Goal: Use online tool/utility

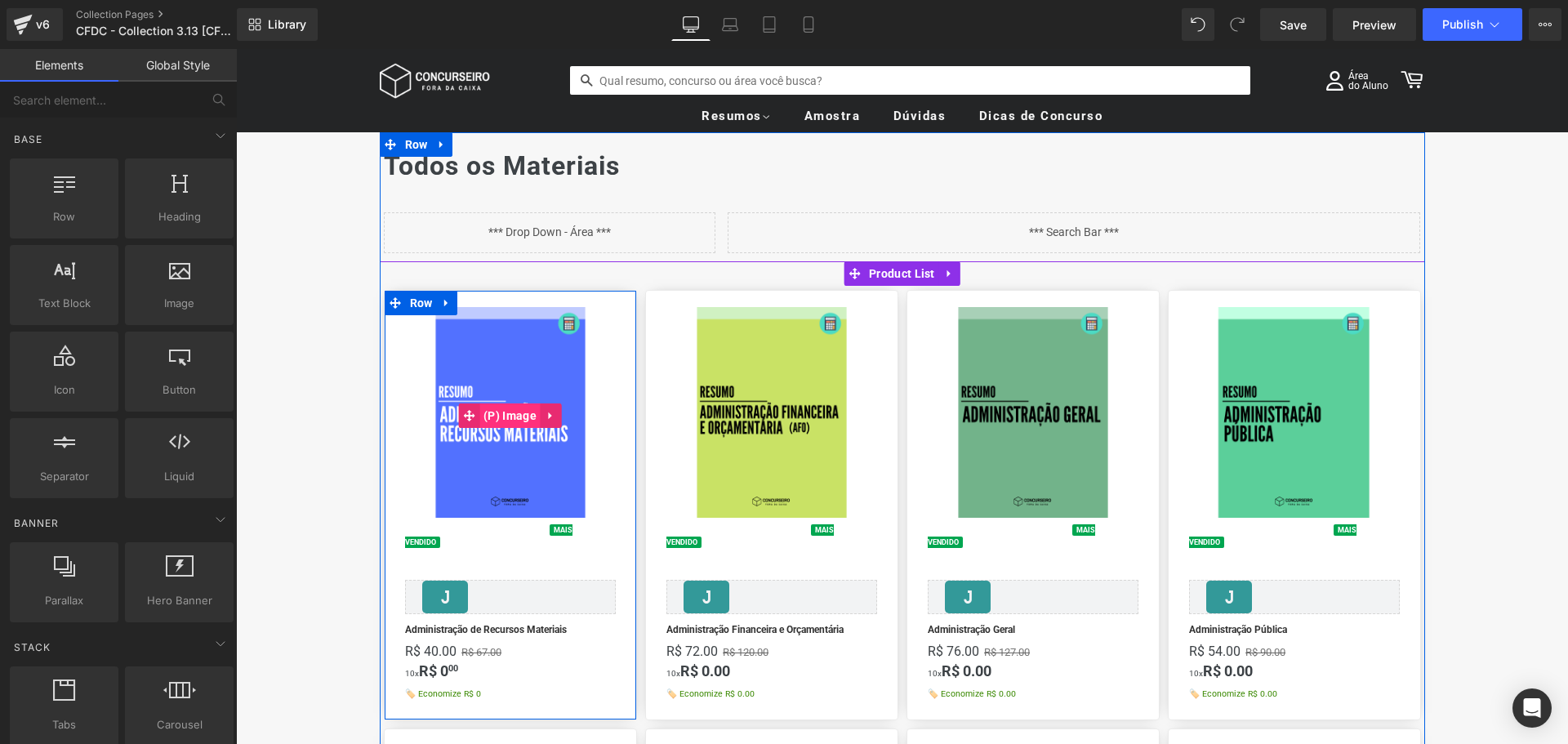
click at [506, 412] on span "(P) Image" at bounding box center [510, 416] width 61 height 25
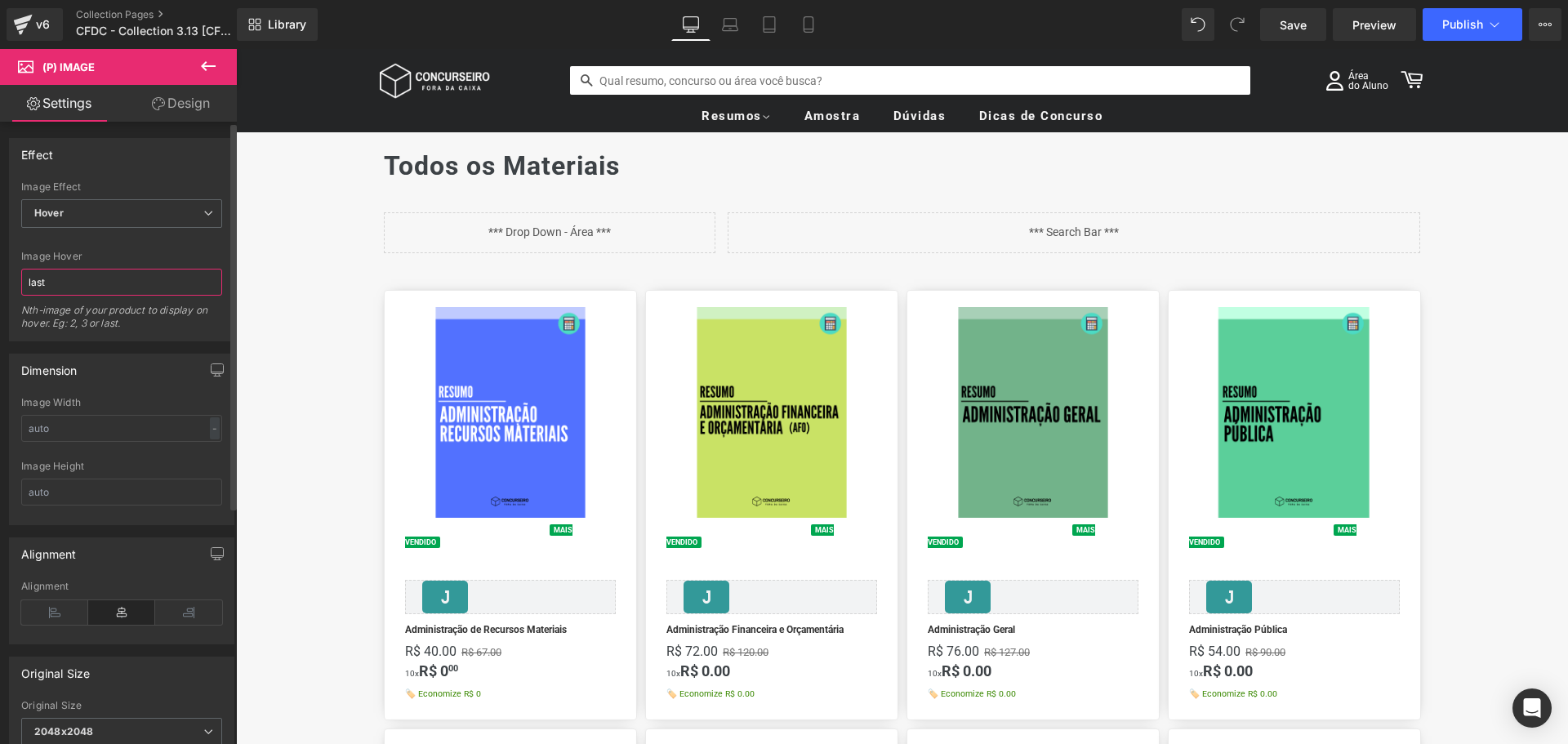
click at [99, 285] on input "last" at bounding box center [121, 282] width 200 height 27
click at [126, 218] on span "Hover" at bounding box center [121, 213] width 200 height 28
click at [117, 245] on li "Default" at bounding box center [119, 242] width 195 height 25
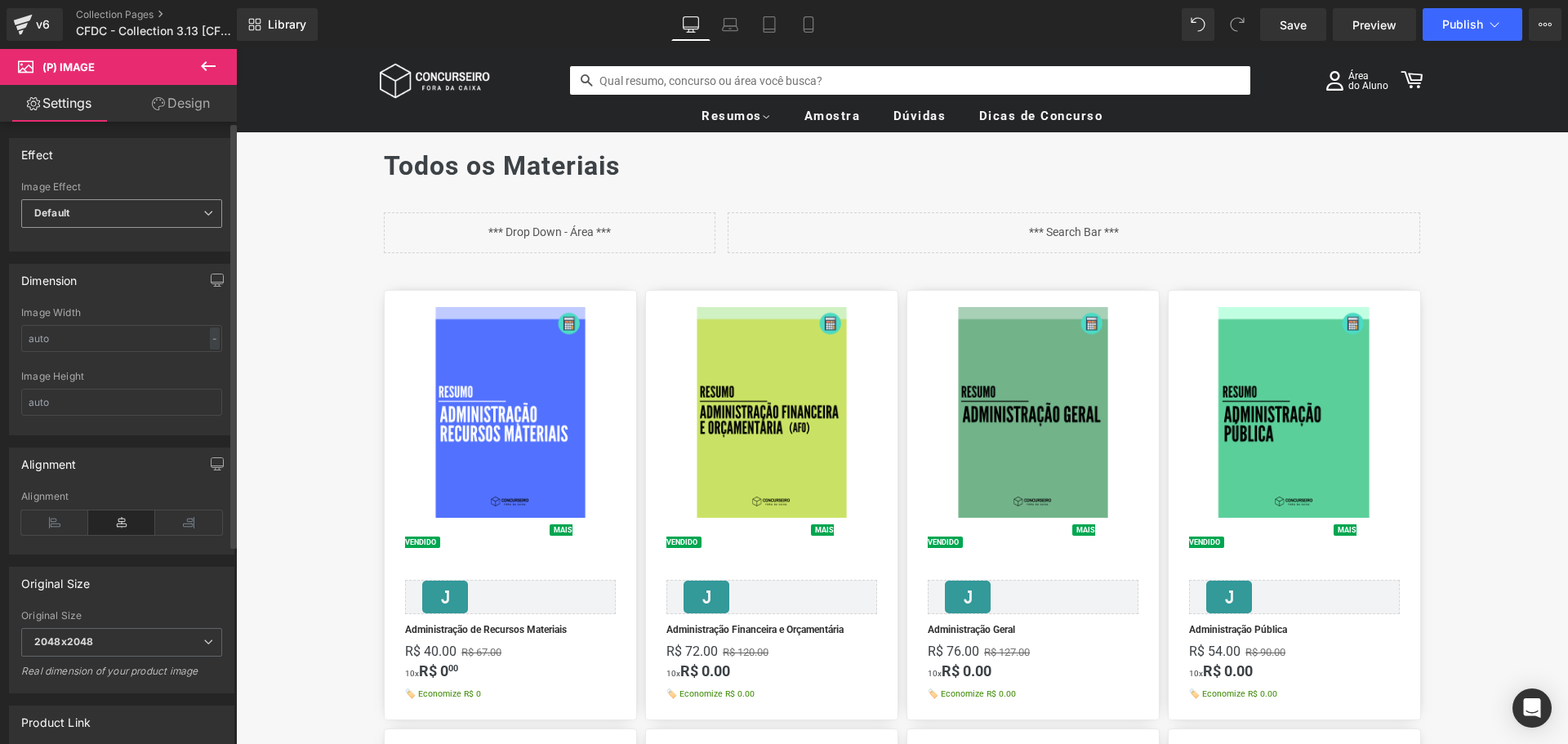
click at [150, 217] on span "Default" at bounding box center [121, 213] width 200 height 28
click at [157, 166] on div "Effect" at bounding box center [121, 154] width 224 height 31
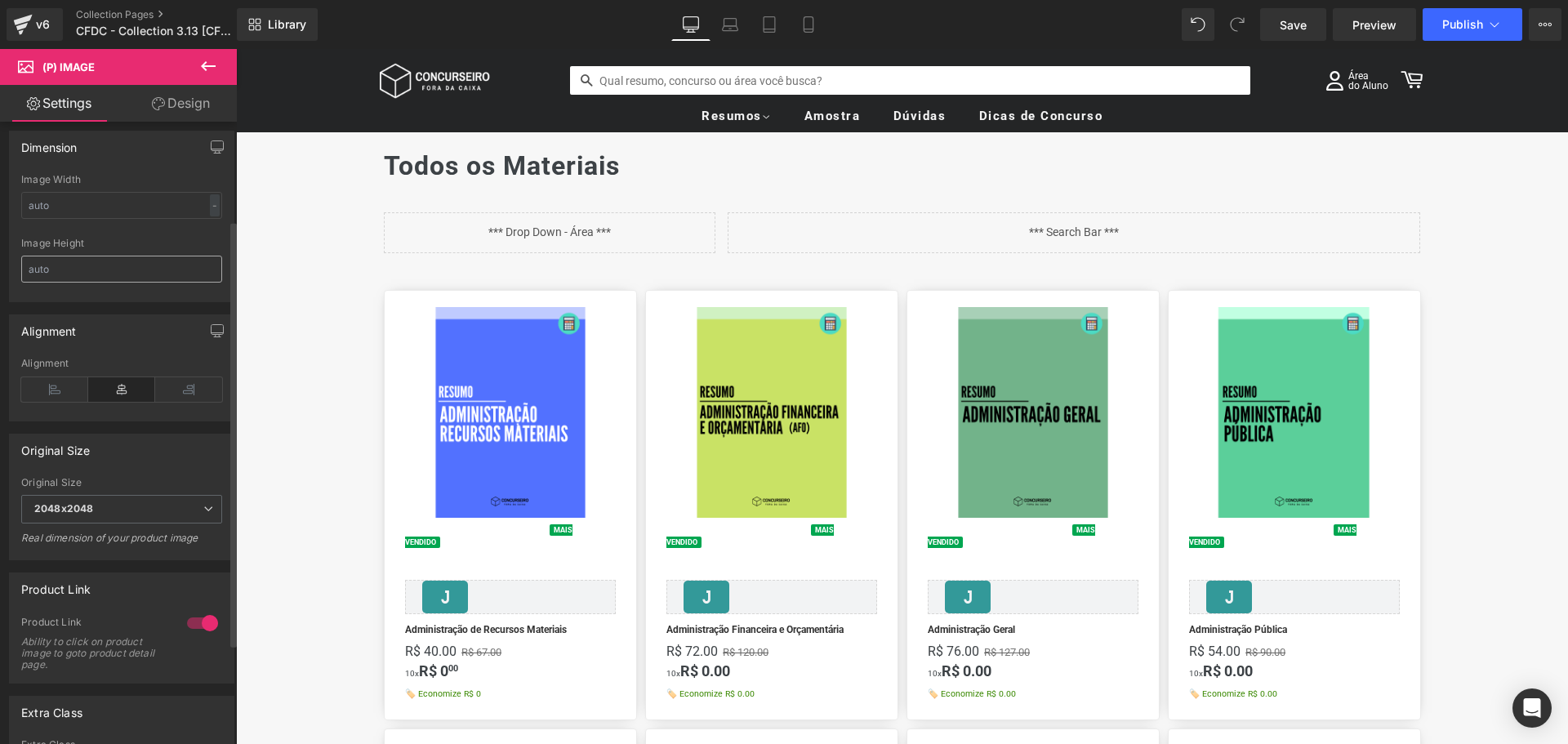
scroll to position [163, 0]
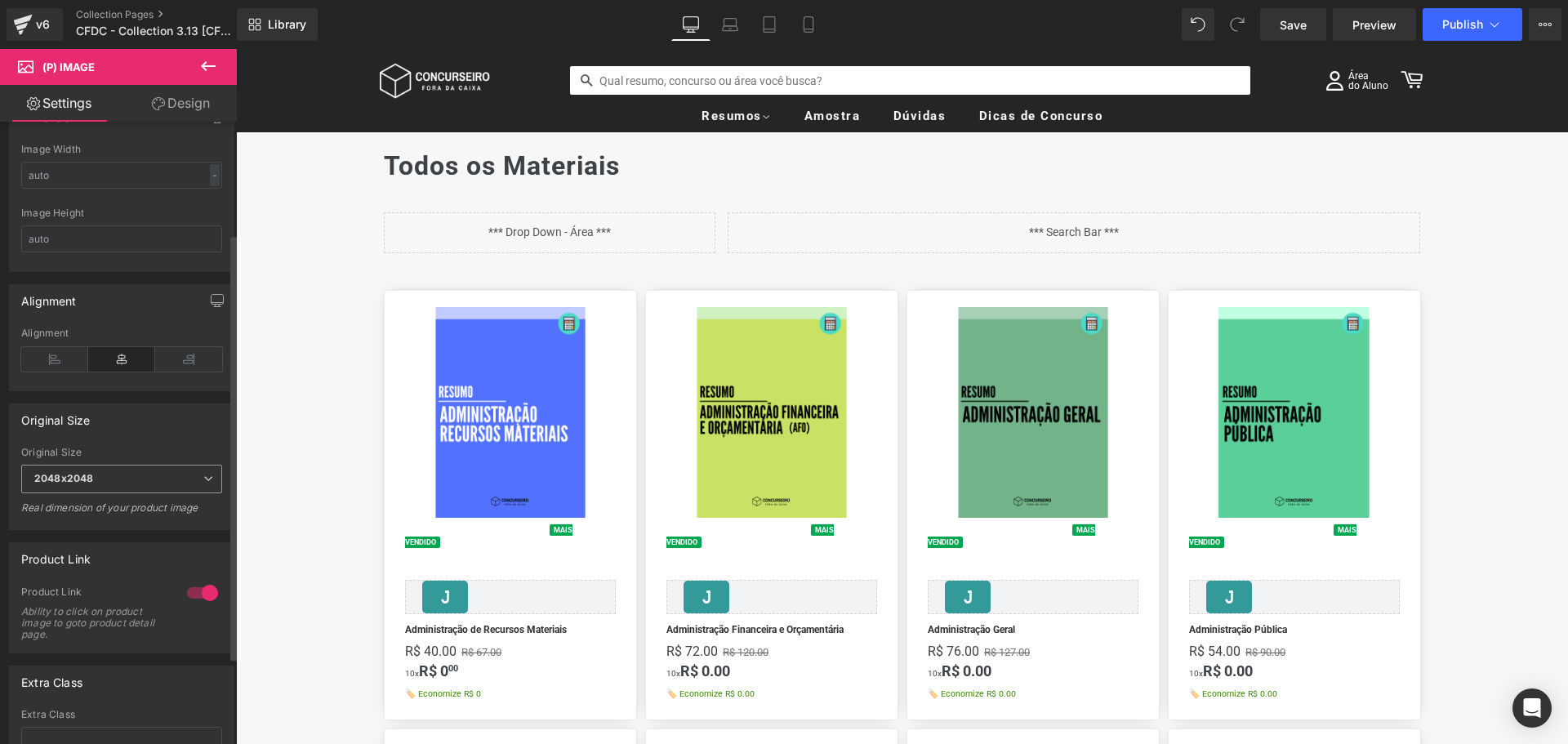
click at [118, 471] on span "2048x2048" at bounding box center [121, 479] width 200 height 28
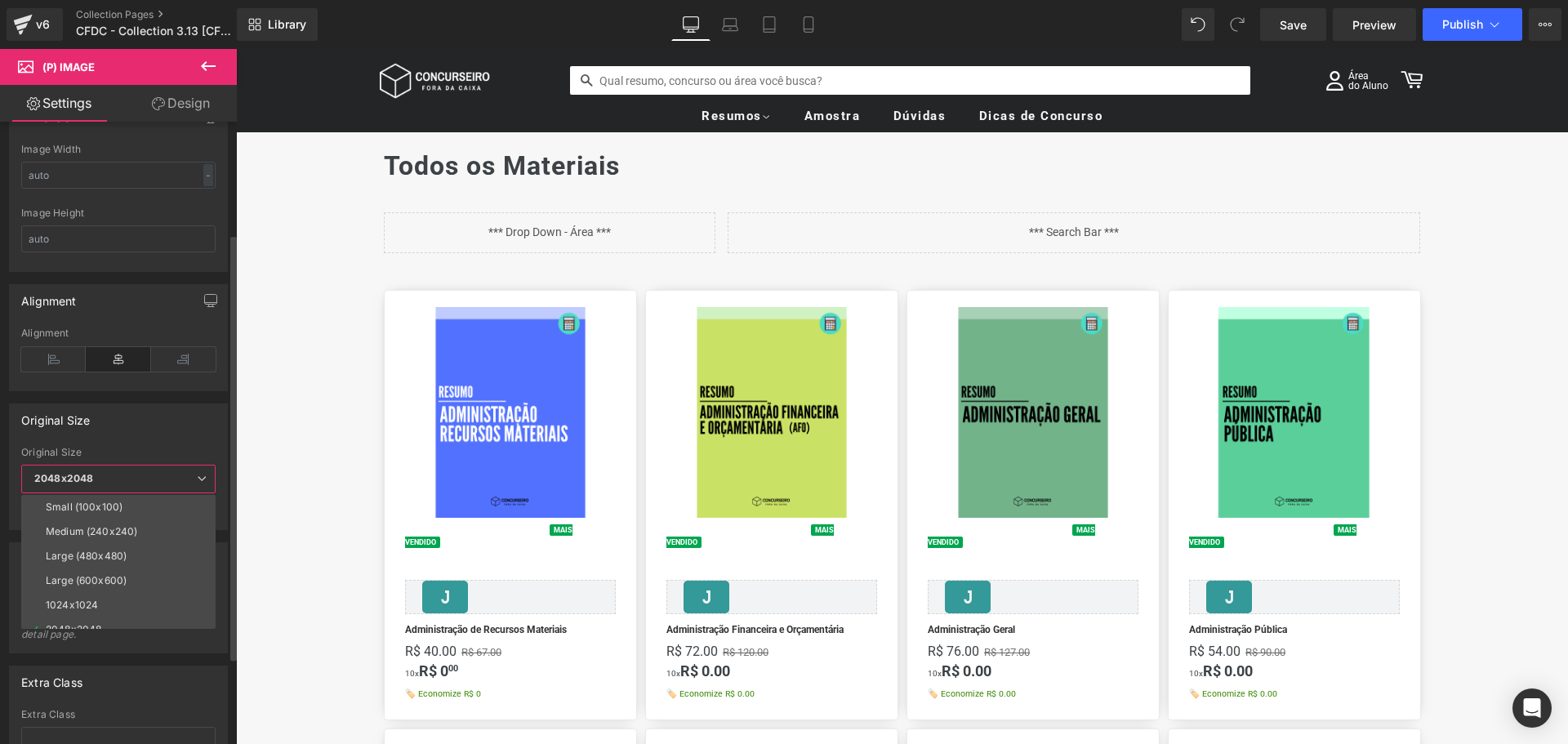
click at [130, 426] on div "Original Size" at bounding box center [118, 420] width 218 height 31
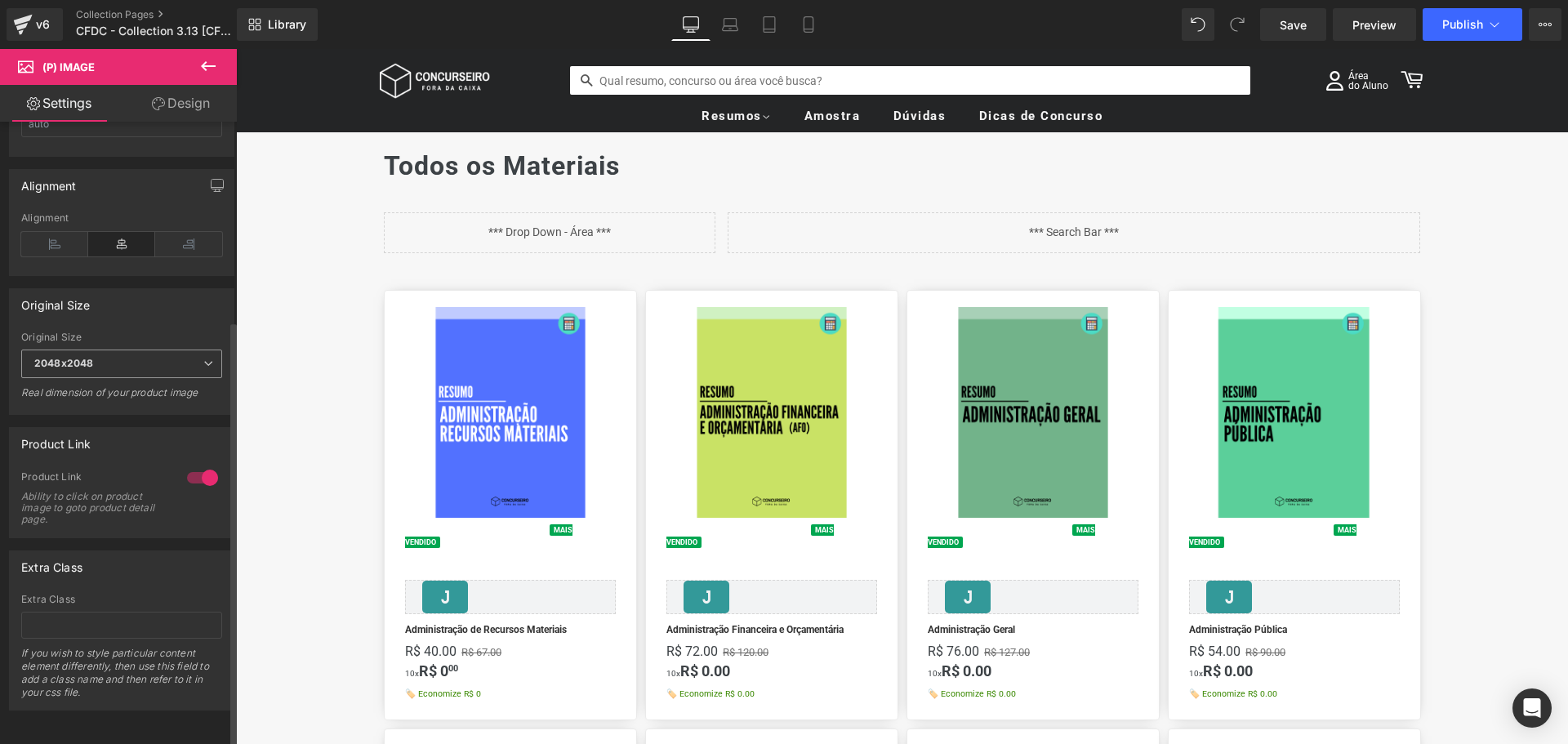
scroll to position [0, 0]
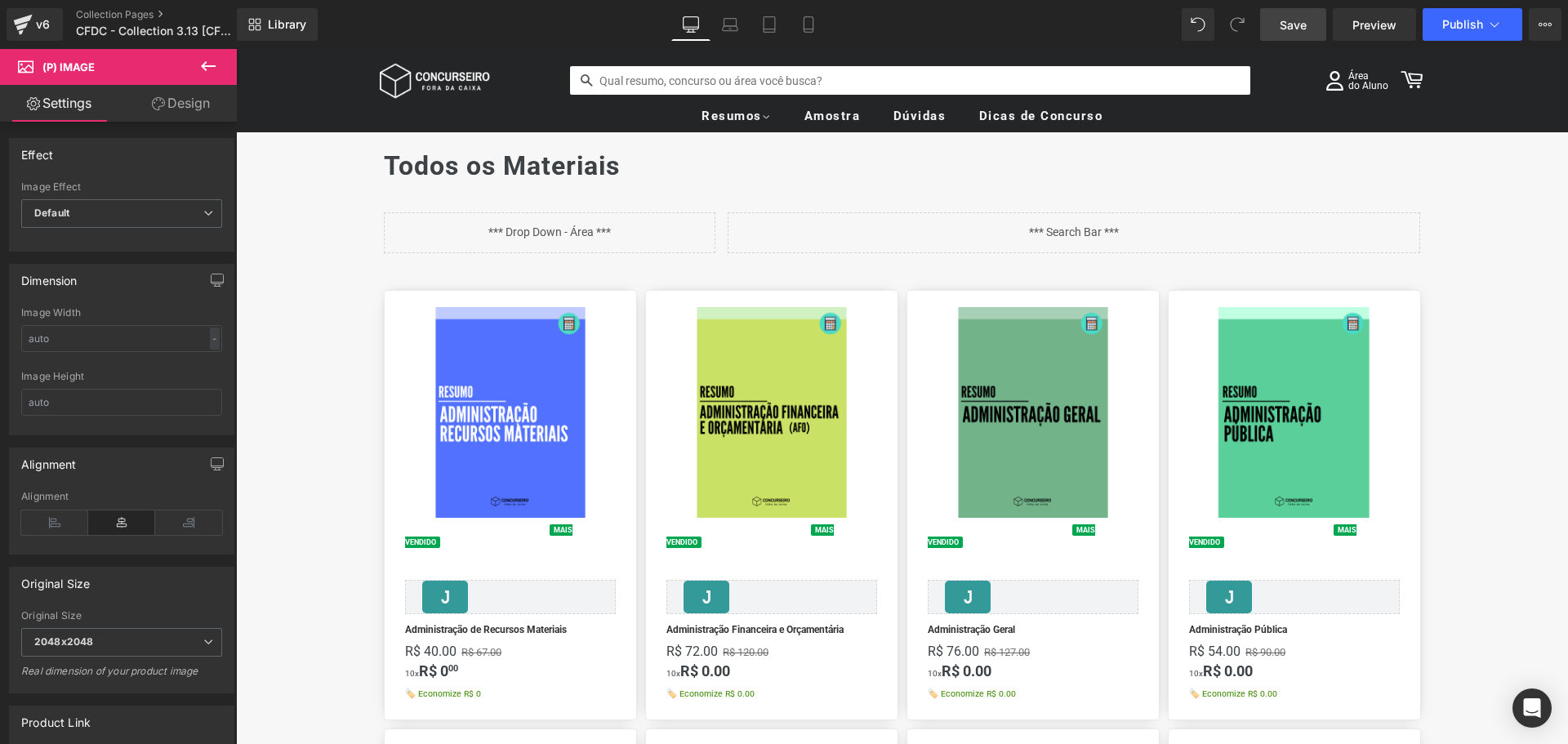
click at [1305, 34] on link "Save" at bounding box center [1293, 25] width 67 height 32
click at [1497, 22] on icon at bounding box center [1494, 24] width 16 height 16
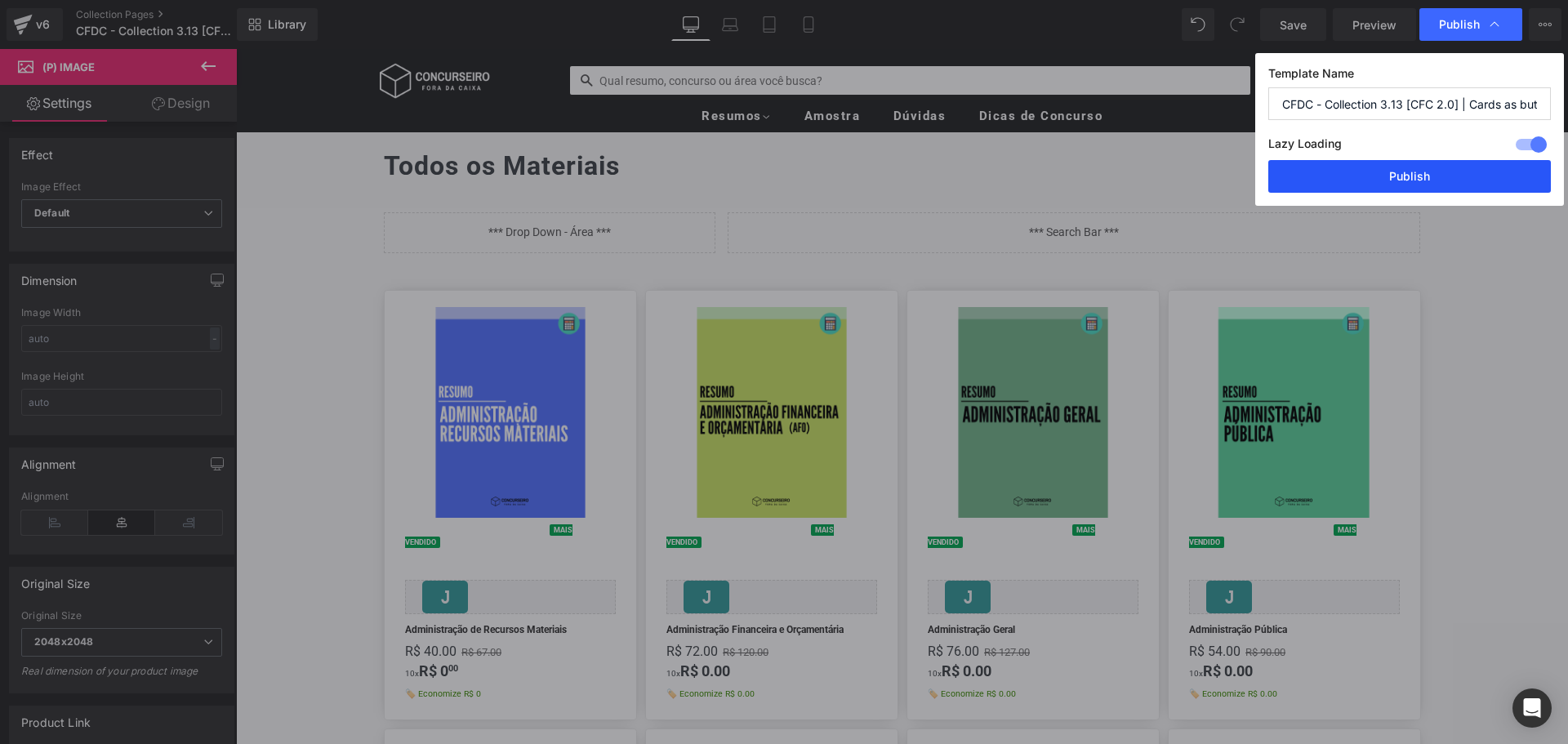
click at [1432, 176] on button "Publish" at bounding box center [1408, 177] width 282 height 32
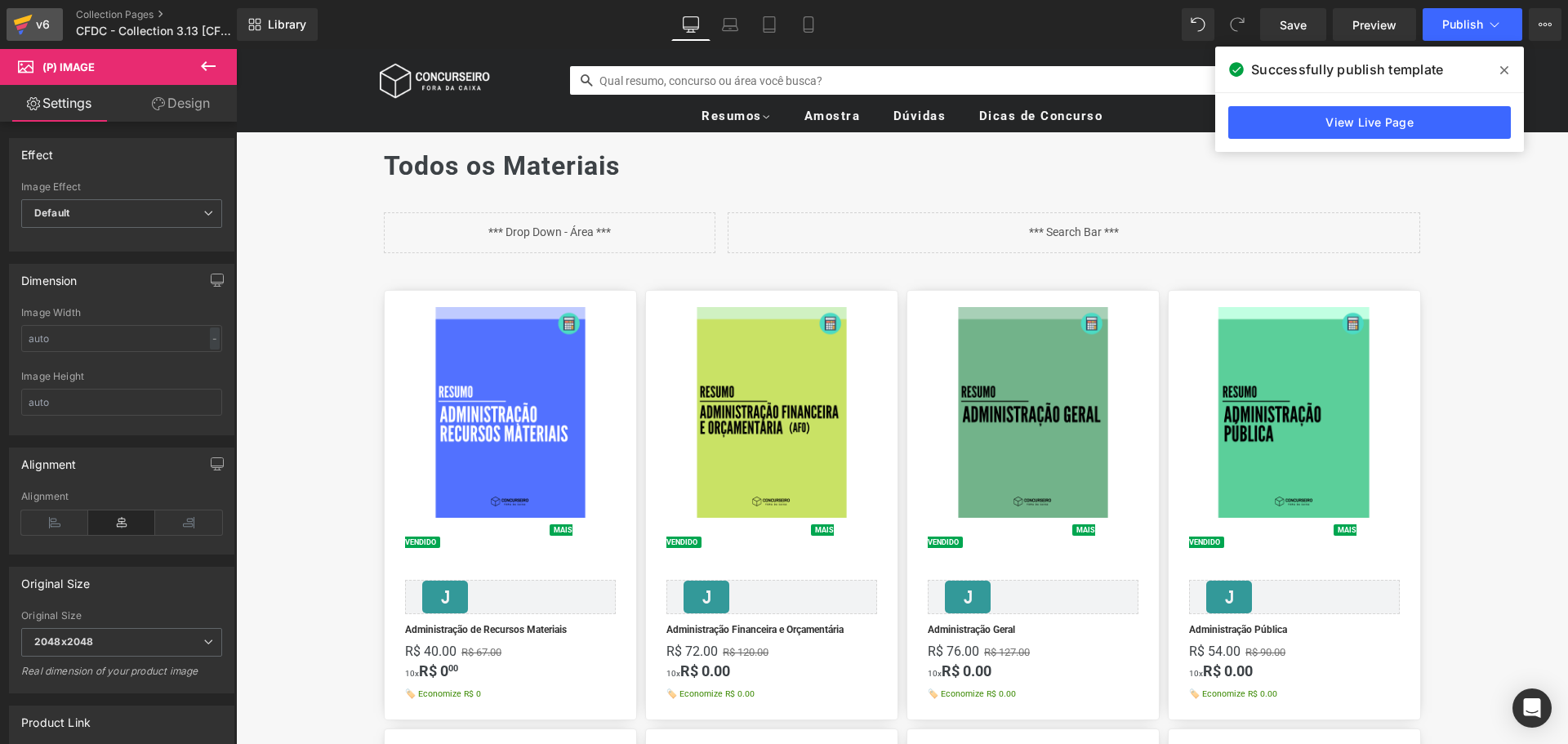
click at [53, 21] on link "v6" at bounding box center [35, 25] width 56 height 32
